Goal: Task Accomplishment & Management: Use online tool/utility

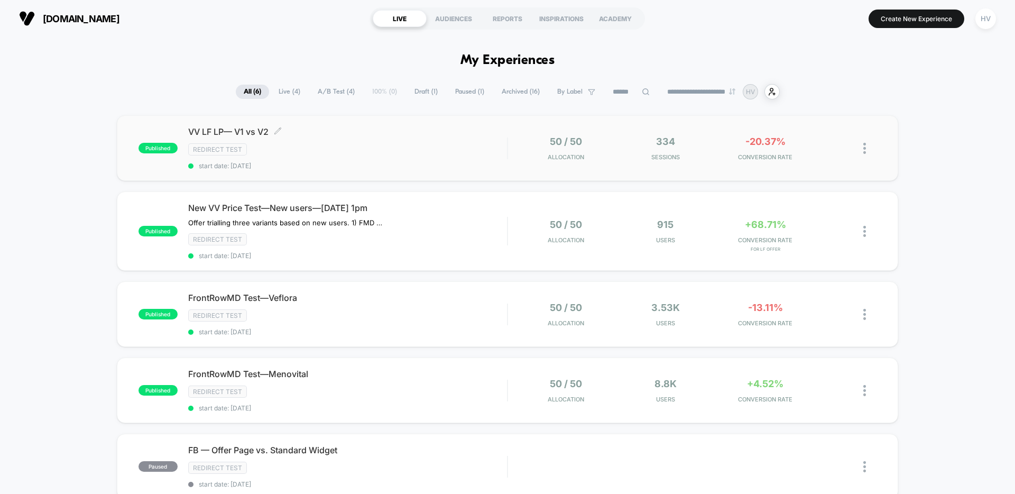
click at [380, 135] on span "VV LF LP— V1 vs V2 Click to edit experience details" at bounding box center [347, 131] width 319 height 11
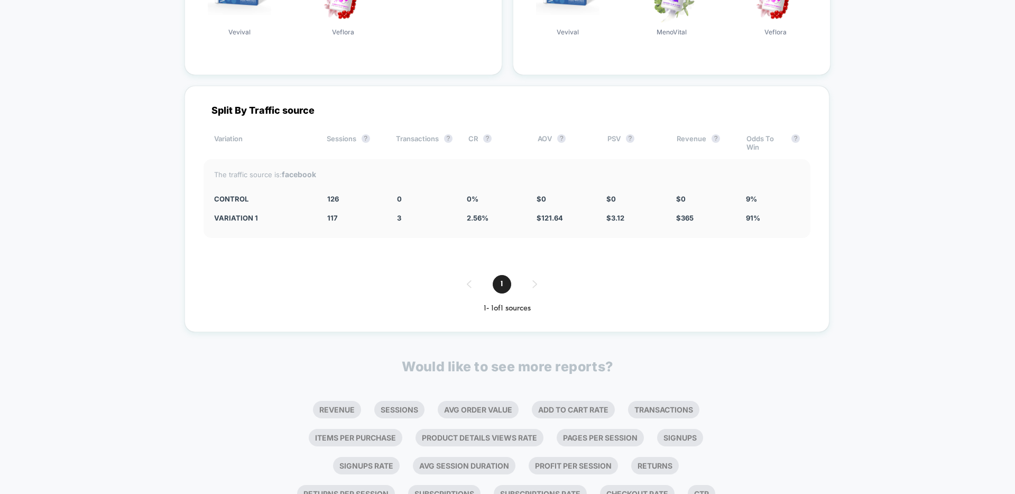
scroll to position [1577, 0]
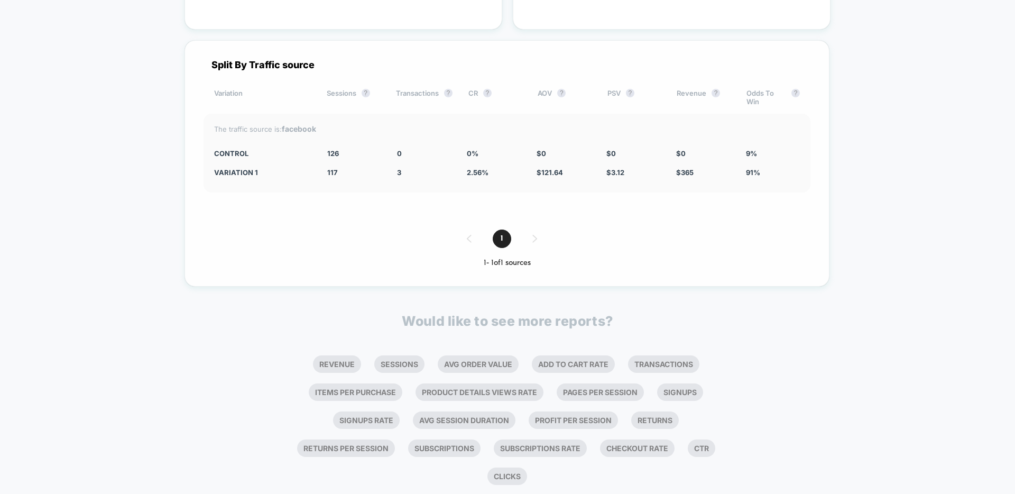
click at [310, 133] on div "The traffic source is: facebook CONTROL 126 0 0 % $ 0 $ 0 $ 0 9% Variation 1 11…" at bounding box center [507, 153] width 607 height 79
click at [305, 126] on strong "facebook" at bounding box center [299, 128] width 34 height 9
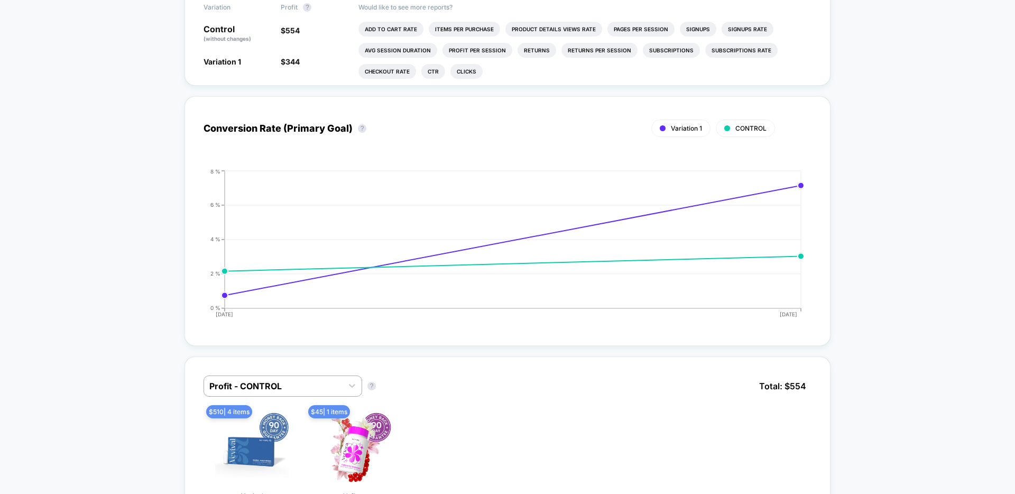
scroll to position [0, 0]
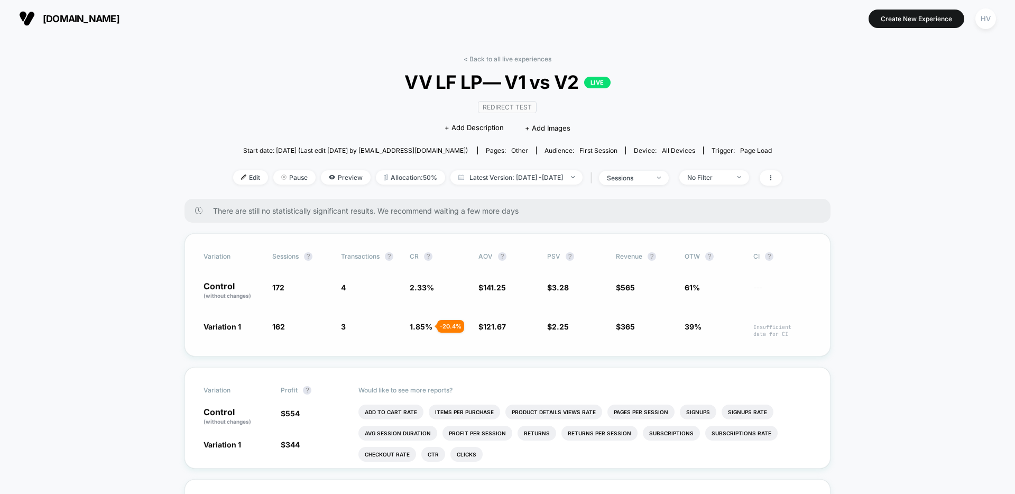
click at [527, 319] on div "Variation Sessions ? Transactions ? CR ? AOV ? PSV ? Revenue ? OTW ? CI ? Contr…" at bounding box center [508, 294] width 646 height 123
click at [239, 180] on span "Edit" at bounding box center [250, 177] width 35 height 14
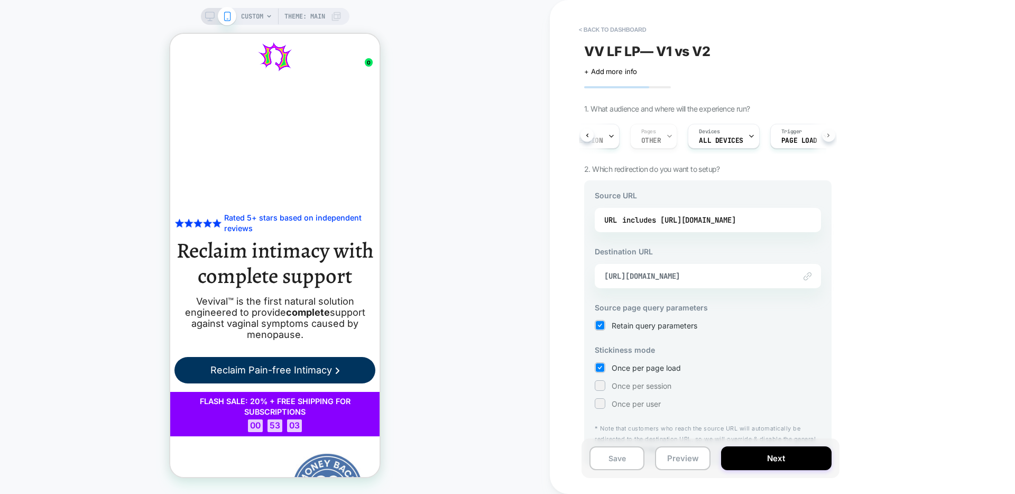
click at [823, 135] on button at bounding box center [828, 134] width 13 height 13
click at [626, 133] on div "Audience First Session" at bounding box center [621, 136] width 73 height 24
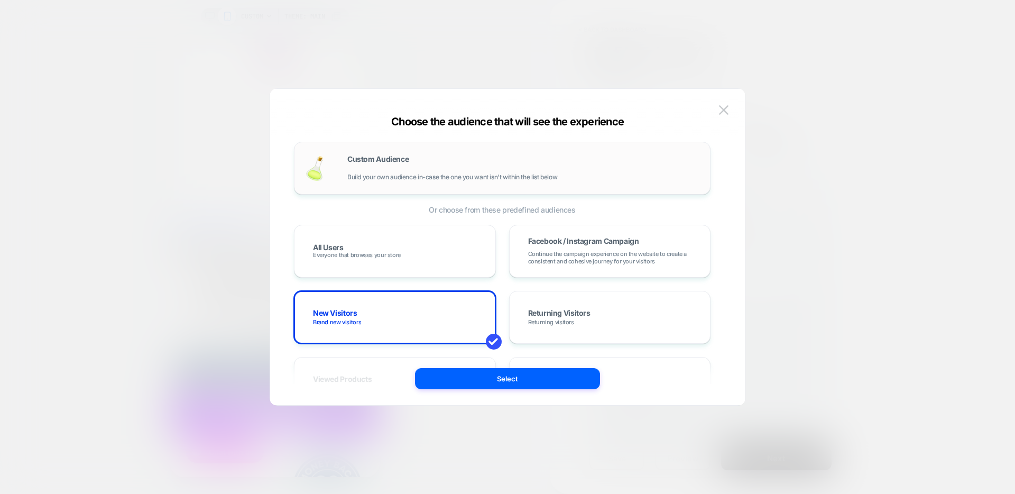
click at [493, 178] on span "Build your own audience in-case the one you want isn't within the list below" at bounding box center [452, 176] width 210 height 7
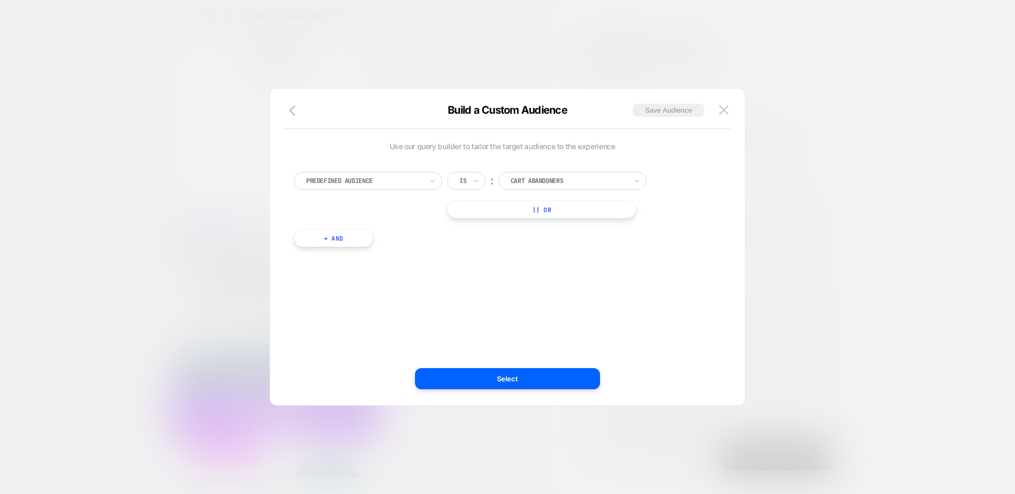
click at [510, 179] on div "Cart Abandoners" at bounding box center [569, 181] width 118 height 12
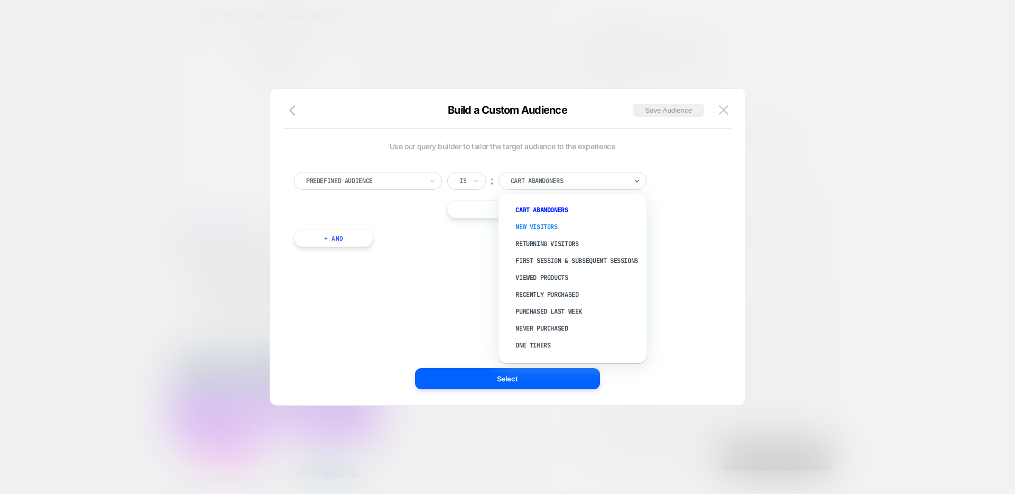
click at [536, 226] on div "New Visitors" at bounding box center [577, 226] width 137 height 17
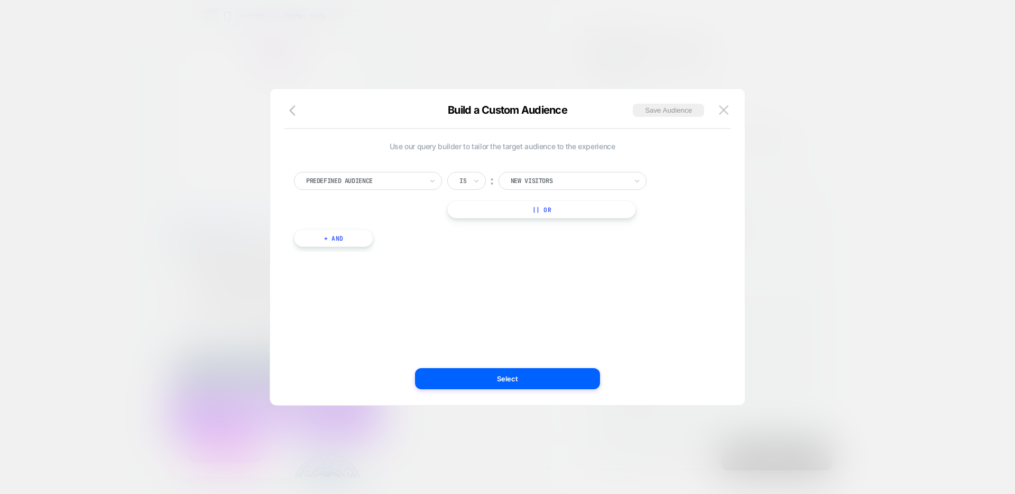
click at [326, 235] on button "+ And" at bounding box center [333, 238] width 79 height 18
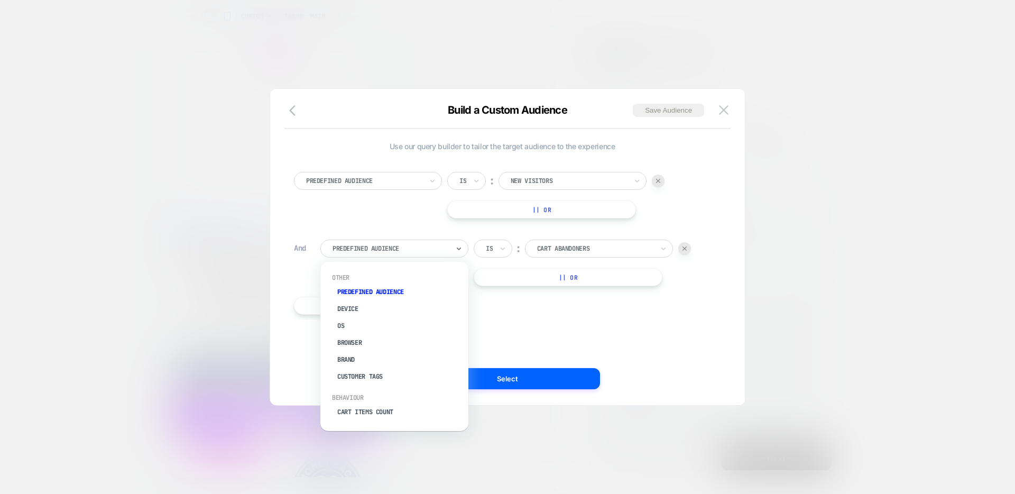
click at [386, 249] on div at bounding box center [391, 249] width 116 height 10
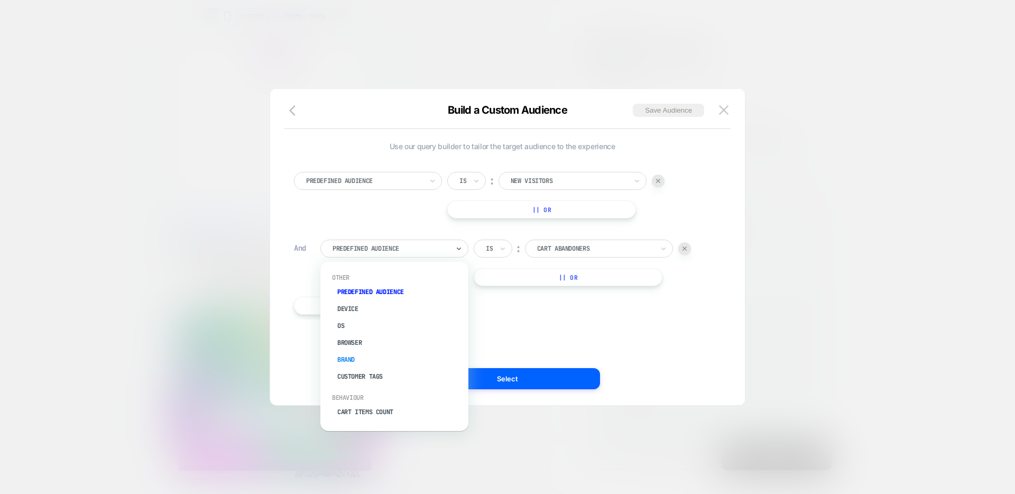
click at [370, 362] on div "Brand" at bounding box center [399, 359] width 137 height 17
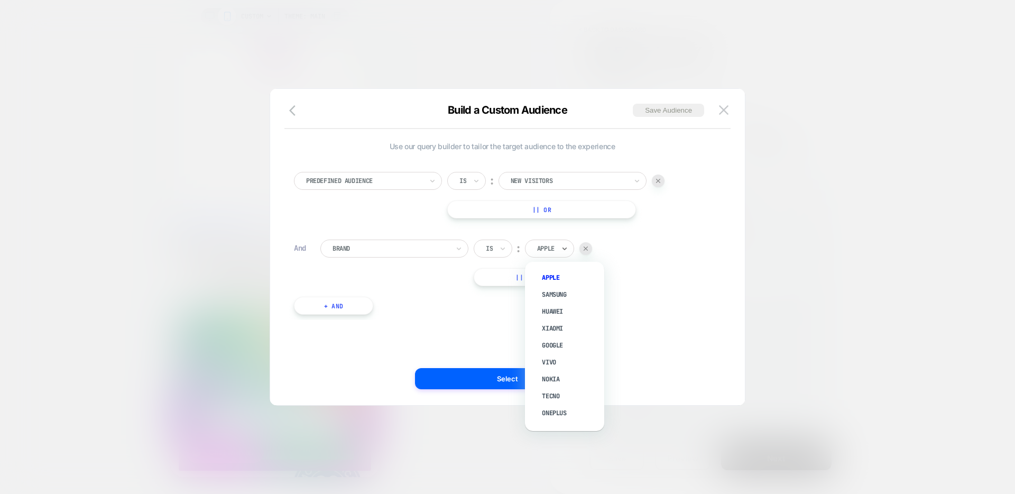
click at [542, 244] on div at bounding box center [545, 249] width 17 height 10
click at [434, 250] on div at bounding box center [391, 249] width 116 height 10
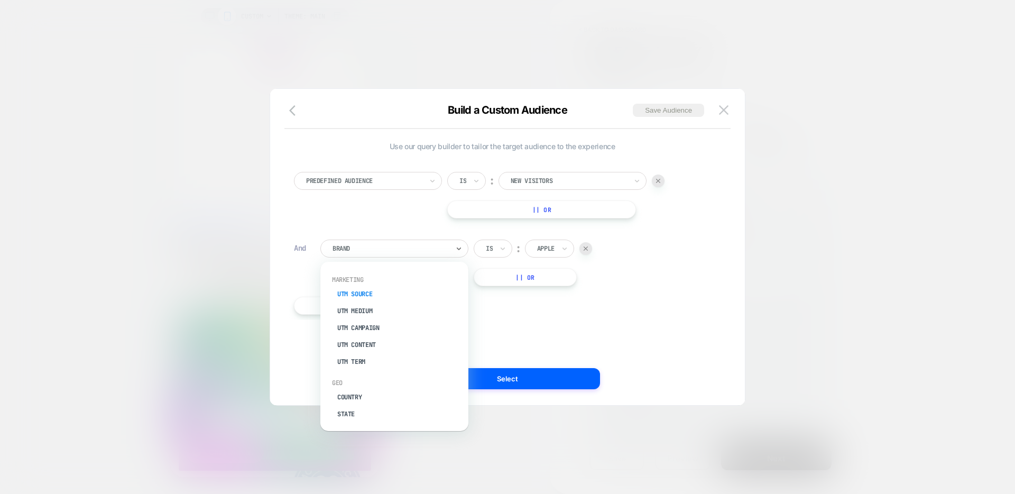
scroll to position [419, 0]
click at [377, 301] on div "UTM Source" at bounding box center [399, 299] width 137 height 17
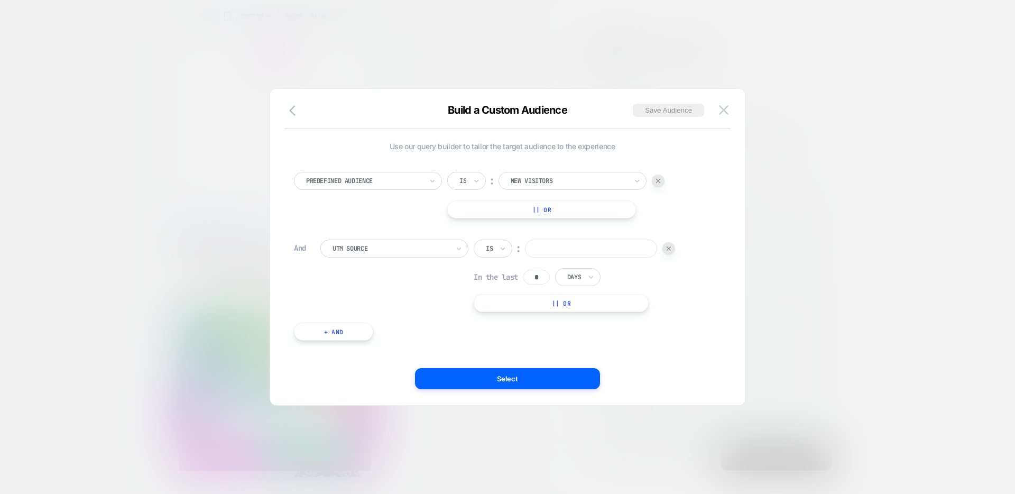
click at [576, 254] on input at bounding box center [591, 248] width 132 height 18
click at [397, 247] on div at bounding box center [391, 249] width 116 height 10
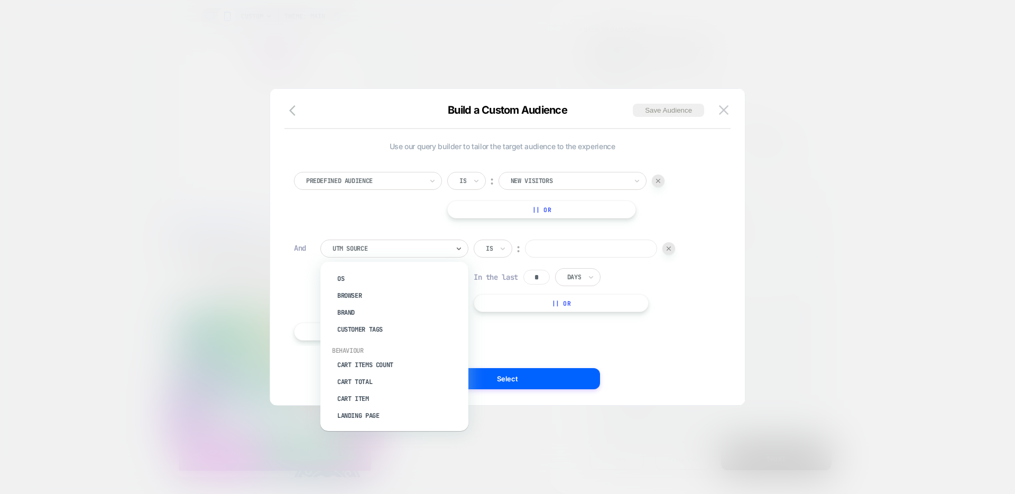
scroll to position [0, 0]
click at [396, 293] on div "Predefined Audience" at bounding box center [399, 291] width 137 height 17
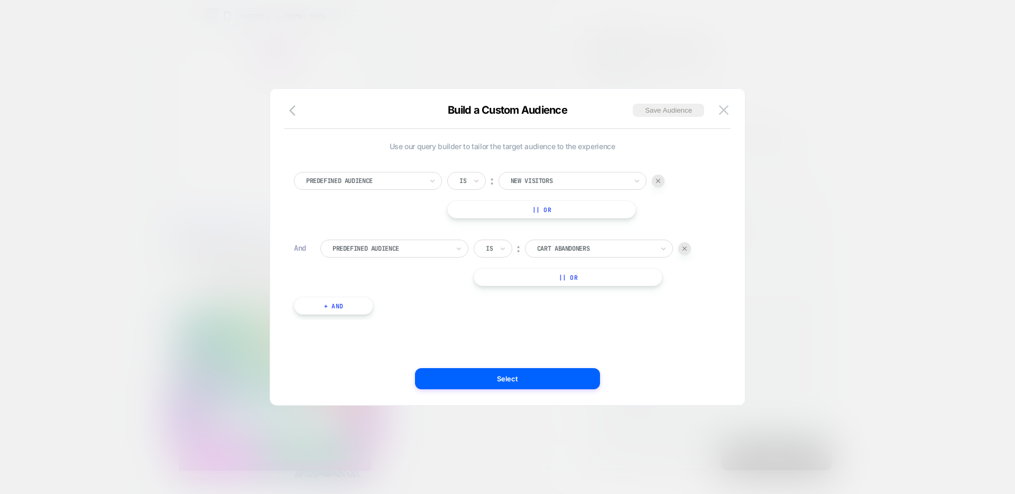
click at [594, 244] on div at bounding box center [595, 249] width 116 height 10
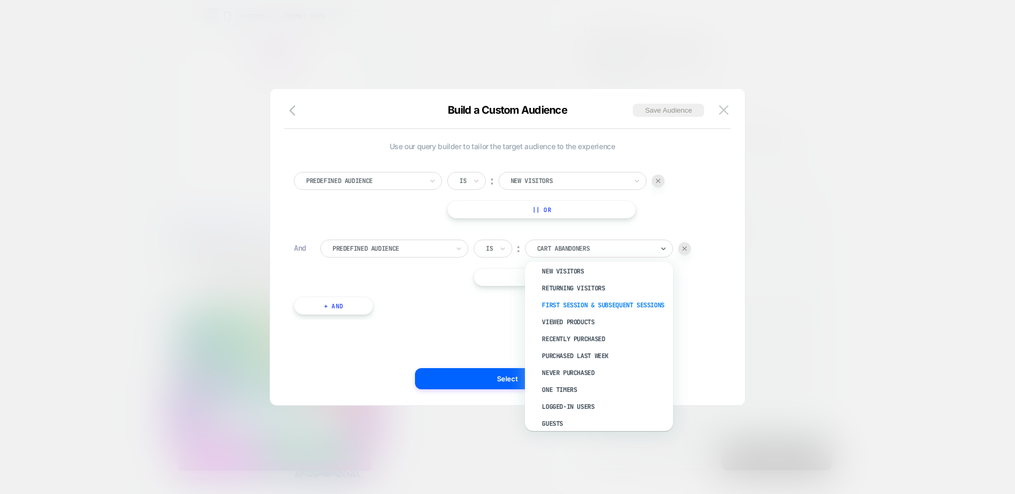
scroll to position [23, 0]
click at [715, 282] on div "Predefined Audience Is ︰ New Visitors || Or And Predefined Audience Is ︰ option…" at bounding box center [502, 238] width 427 height 164
